Goal: Transaction & Acquisition: Purchase product/service

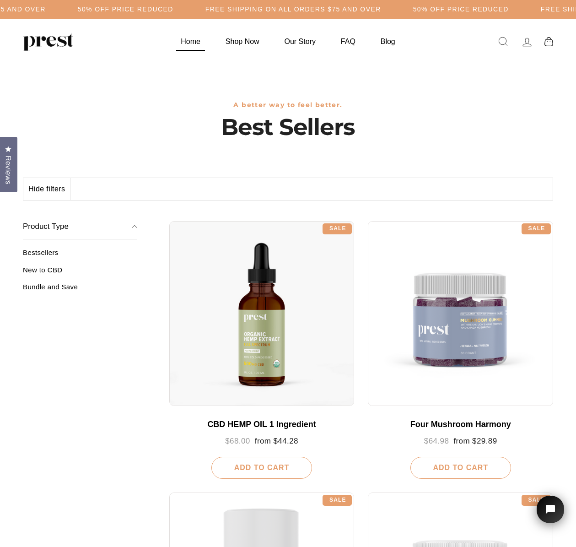
click at [201, 44] on link "Home" at bounding box center [190, 41] width 43 height 18
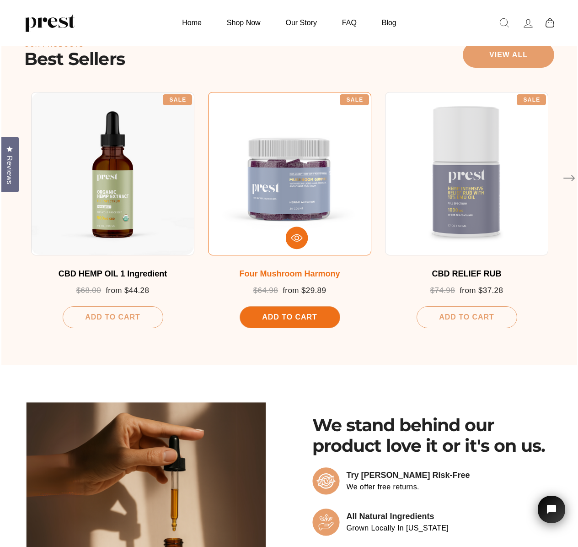
scroll to position [478, 0]
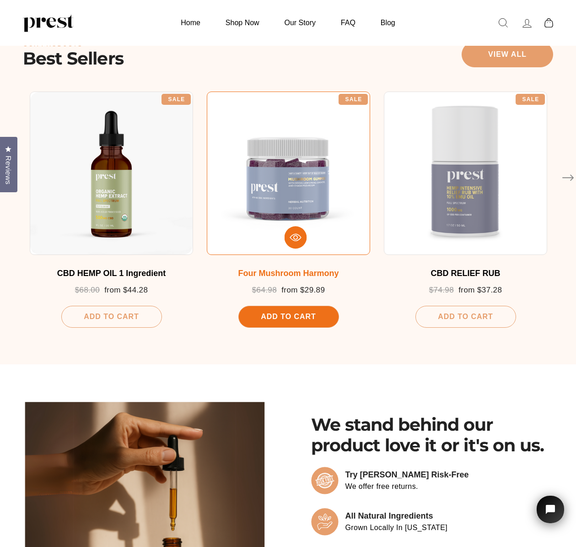
click at [329, 319] on div "Add To Cart" at bounding box center [288, 317] width 101 height 22
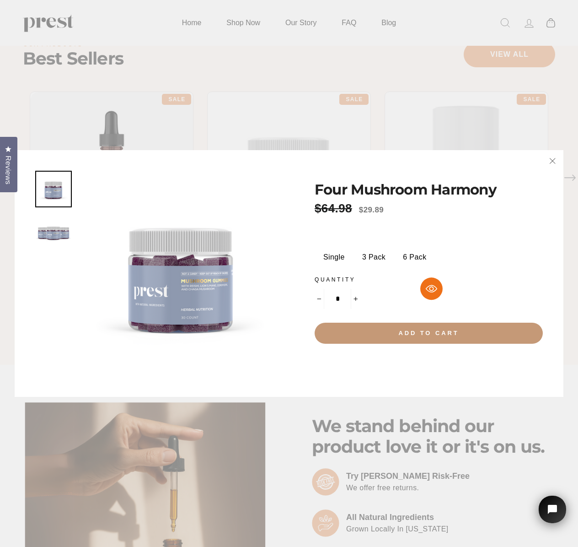
click at [415, 338] on button "Add to cart" at bounding box center [429, 333] width 228 height 21
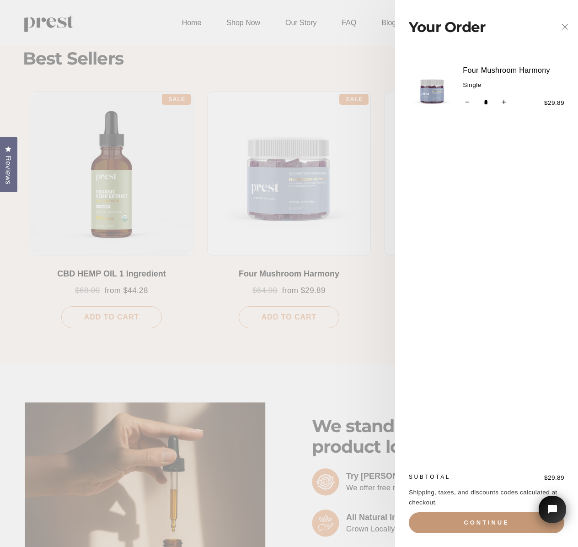
click at [499, 524] on button "Continue" at bounding box center [487, 522] width 156 height 21
